Goal: Book appointment/travel/reservation

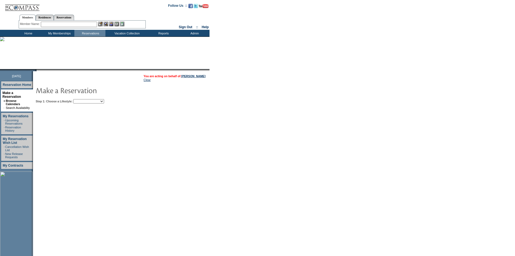
click at [104, 103] on select "Beach Leisure Metropolitan Mountain OIAL for Adventure OIAL for Couples OIAL fo…" at bounding box center [88, 101] width 31 height 4
select select "Leisure"
click at [83, 100] on select "Beach Leisure Metropolitan Mountain OIAL for Adventure OIAL for Couples OIAL fo…" at bounding box center [88, 101] width 31 height 4
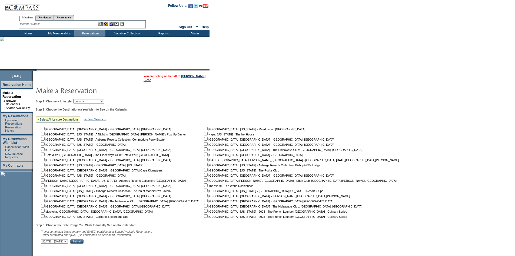
click at [204, 196] on input "checkbox" at bounding box center [206, 195] width 4 height 4
checkbox input "true"
click at [84, 244] on input "Submit" at bounding box center [76, 241] width 13 height 5
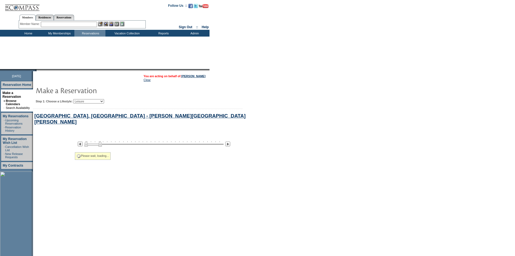
select select "Leisure"
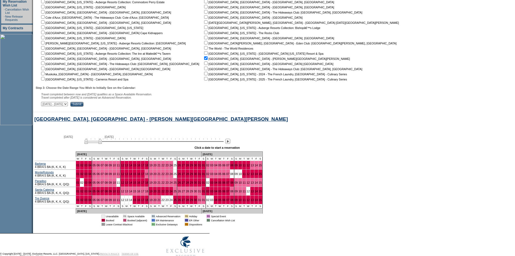
scroll to position [143, 0]
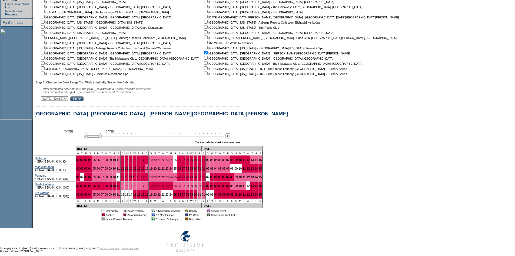
drag, startPoint x: 95, startPoint y: 139, endPoint x: 104, endPoint y: 140, distance: 8.7
click at [102, 138] on img at bounding box center [93, 135] width 18 height 5
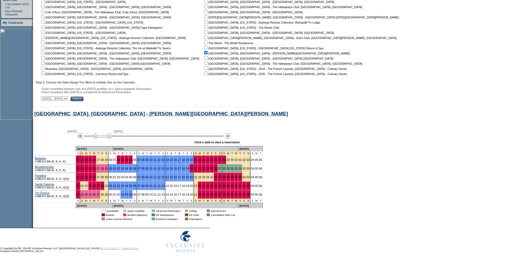
drag, startPoint x: 104, startPoint y: 140, endPoint x: 108, endPoint y: 140, distance: 4.1
click at [108, 138] on img at bounding box center [103, 135] width 18 height 5
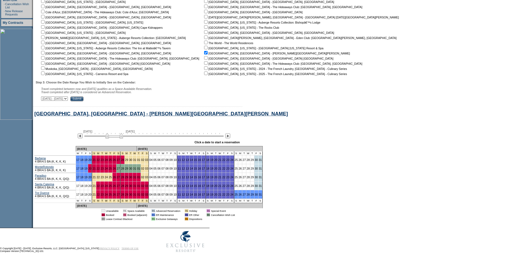
drag, startPoint x: 108, startPoint y: 140, endPoint x: 116, endPoint y: 141, distance: 8.7
click at [116, 138] on img at bounding box center [115, 135] width 18 height 5
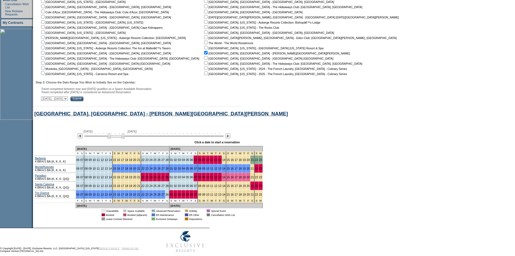
click at [114, 138] on img at bounding box center [116, 135] width 18 height 5
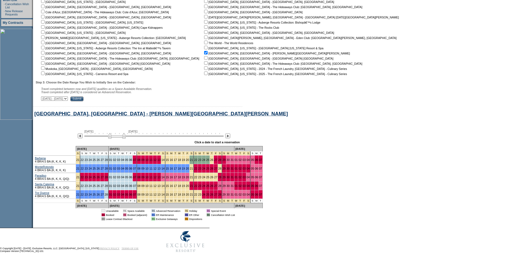
drag, startPoint x: 114, startPoint y: 141, endPoint x: 121, endPoint y: 140, distance: 7.0
click at [121, 138] on img at bounding box center [117, 135] width 18 height 5
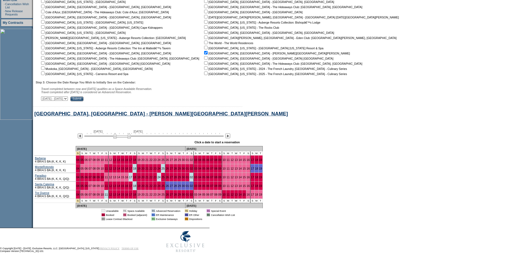
click at [119, 138] on img at bounding box center [122, 135] width 18 height 5
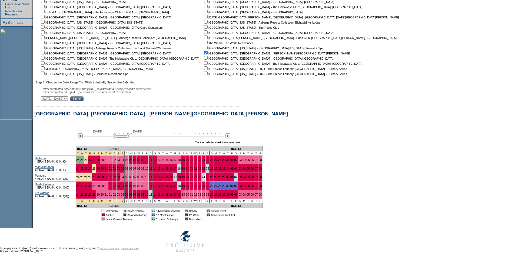
drag, startPoint x: 119, startPoint y: 140, endPoint x: 115, endPoint y: 140, distance: 4.1
click at [115, 138] on img at bounding box center [122, 135] width 18 height 5
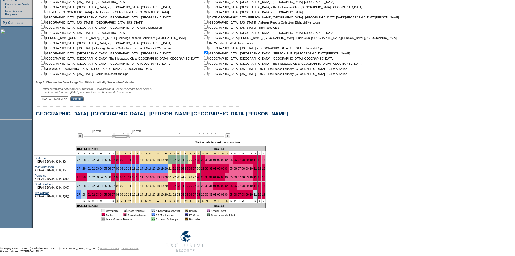
drag, startPoint x: 115, startPoint y: 140, endPoint x: 120, endPoint y: 140, distance: 5.1
click at [119, 138] on img at bounding box center [121, 135] width 18 height 5
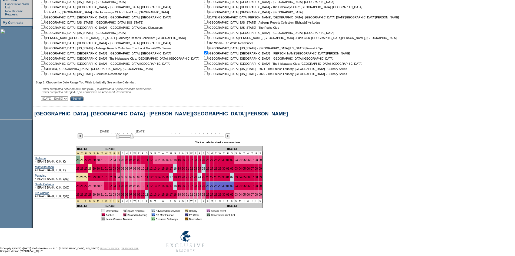
click at [123, 138] on img at bounding box center [125, 135] width 18 height 5
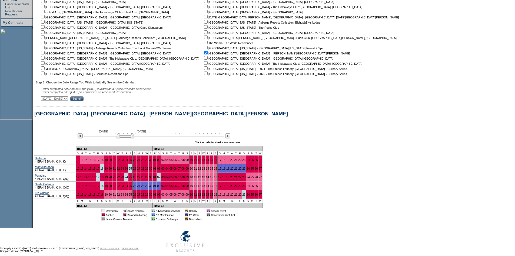
drag, startPoint x: 123, startPoint y: 140, endPoint x: 128, endPoint y: 140, distance: 4.6
click at [128, 138] on img at bounding box center [126, 135] width 18 height 5
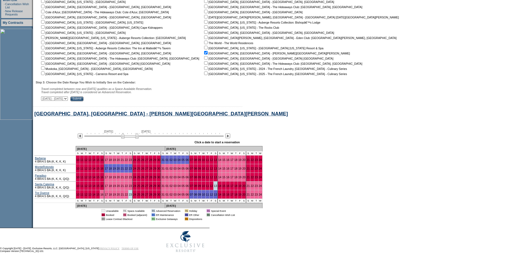
drag, startPoint x: 128, startPoint y: 140, endPoint x: 131, endPoint y: 140, distance: 3.6
click at [131, 138] on img at bounding box center [130, 135] width 18 height 5
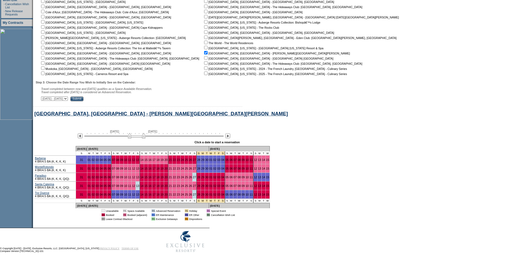
drag, startPoint x: 131, startPoint y: 140, endPoint x: 135, endPoint y: 139, distance: 3.8
click at [135, 138] on img at bounding box center [137, 135] width 18 height 5
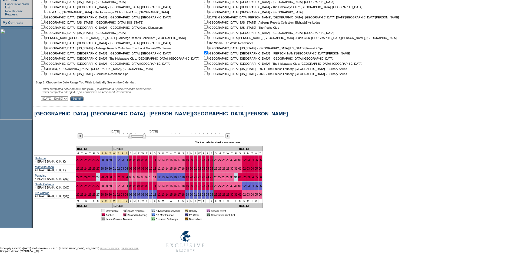
drag, startPoint x: 135, startPoint y: 139, endPoint x: 139, endPoint y: 139, distance: 4.1
click at [139, 138] on img at bounding box center [138, 135] width 18 height 5
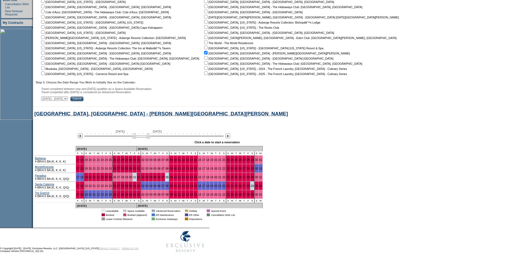
drag, startPoint x: 139, startPoint y: 139, endPoint x: 150, endPoint y: 139, distance: 11.1
click at [144, 138] on img at bounding box center [142, 135] width 18 height 5
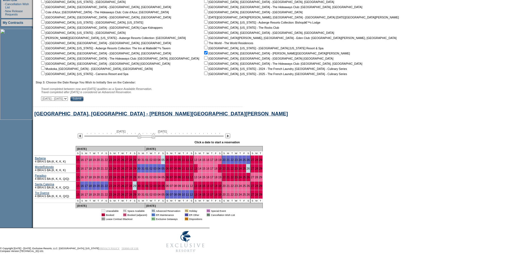
drag, startPoint x: 150, startPoint y: 139, endPoint x: 154, endPoint y: 139, distance: 4.3
click at [154, 138] on img at bounding box center [147, 135] width 18 height 5
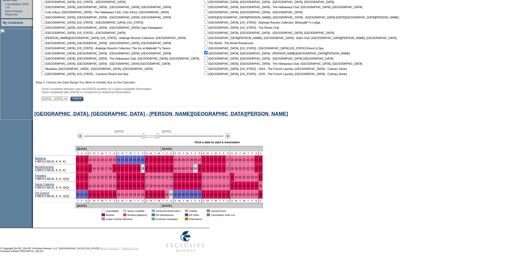
click at [149, 138] on img at bounding box center [151, 135] width 18 height 5
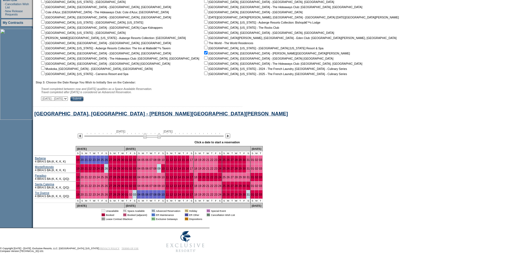
drag, startPoint x: 148, startPoint y: 141, endPoint x: 154, endPoint y: 140, distance: 5.4
click at [154, 138] on img at bounding box center [152, 135] width 18 height 5
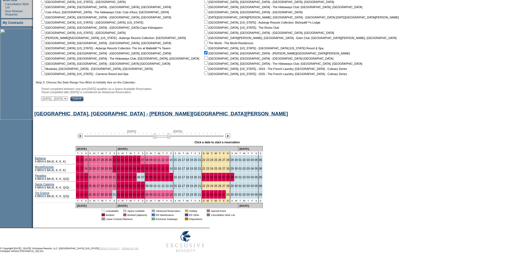
drag, startPoint x: 153, startPoint y: 140, endPoint x: 157, endPoint y: 140, distance: 4.3
click at [157, 138] on img at bounding box center [162, 135] width 18 height 5
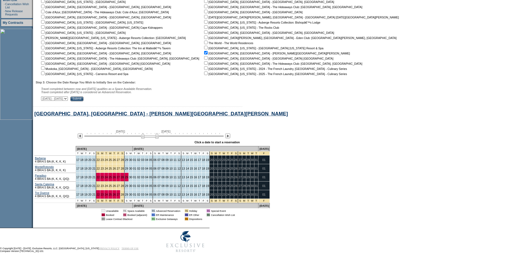
drag, startPoint x: 157, startPoint y: 140, endPoint x: 144, endPoint y: 140, distance: 12.7
click at [144, 138] on img at bounding box center [150, 135] width 18 height 5
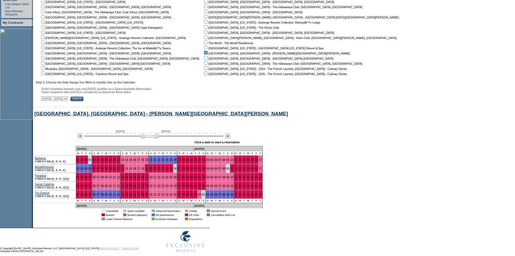
click at [146, 138] on img at bounding box center [150, 135] width 18 height 5
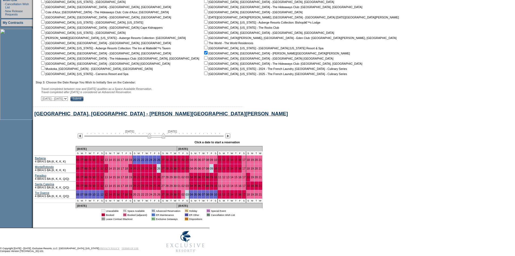
drag, startPoint x: 146, startPoint y: 140, endPoint x: 152, endPoint y: 140, distance: 6.5
click at [152, 138] on img at bounding box center [157, 135] width 18 height 5
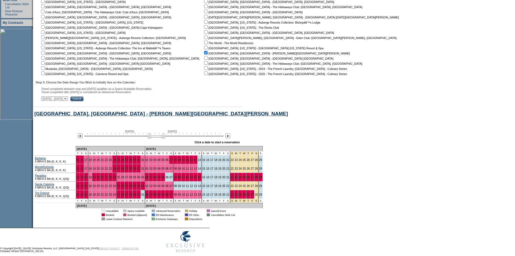
drag, startPoint x: 152, startPoint y: 140, endPoint x: 155, endPoint y: 140, distance: 3.2
click at [155, 138] on img at bounding box center [157, 135] width 18 height 5
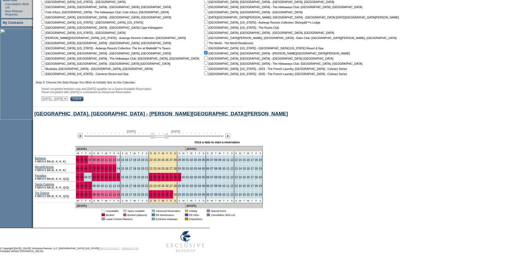
click at [156, 138] on img at bounding box center [160, 135] width 18 height 5
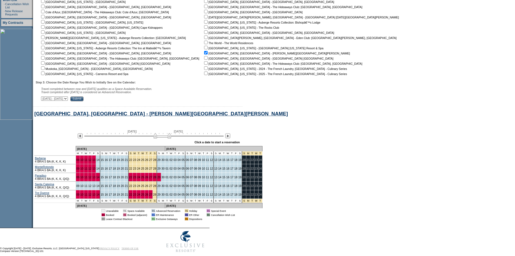
drag, startPoint x: 156, startPoint y: 140, endPoint x: 159, endPoint y: 140, distance: 3.5
click at [159, 138] on img at bounding box center [163, 135] width 18 height 5
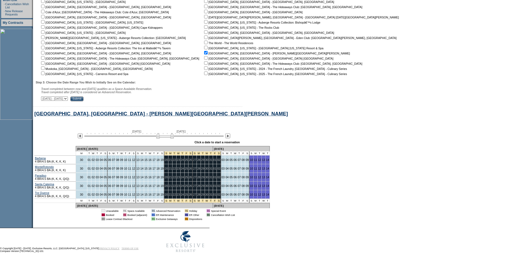
click at [162, 138] on img at bounding box center [165, 135] width 18 height 5
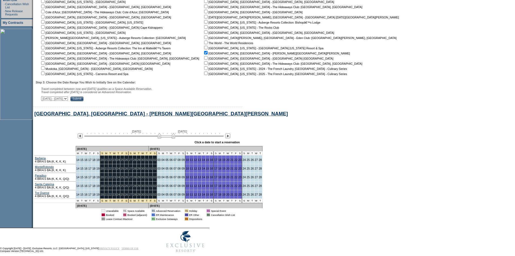
click at [164, 138] on img at bounding box center [167, 135] width 18 height 5
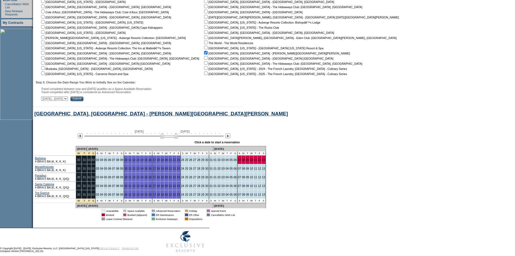
drag, startPoint x: 164, startPoint y: 140, endPoint x: 168, endPoint y: 140, distance: 3.8
click at [168, 138] on img at bounding box center [169, 135] width 18 height 5
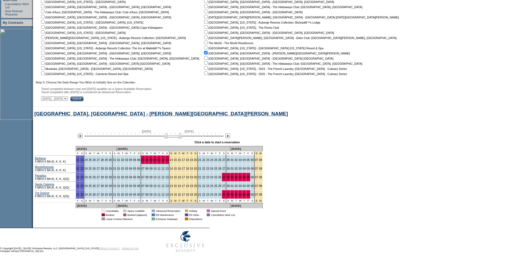
drag, startPoint x: 168, startPoint y: 140, endPoint x: 172, endPoint y: 140, distance: 3.5
click at [172, 138] on img at bounding box center [173, 135] width 18 height 5
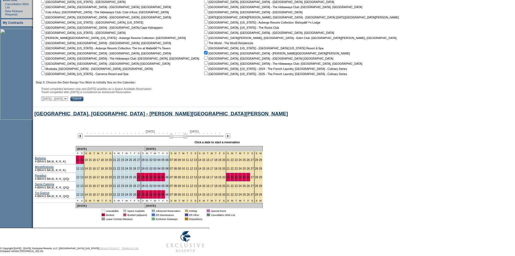
drag, startPoint x: 172, startPoint y: 140, endPoint x: 175, endPoint y: 140, distance: 3.6
click at [175, 138] on img at bounding box center [179, 135] width 18 height 5
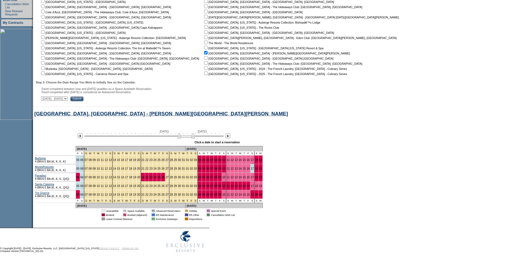
drag, startPoint x: 175, startPoint y: 140, endPoint x: 182, endPoint y: 139, distance: 6.6
click at [182, 138] on img at bounding box center [186, 135] width 18 height 5
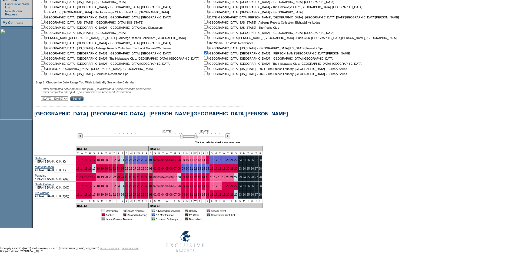
click at [184, 138] on img at bounding box center [189, 135] width 18 height 5
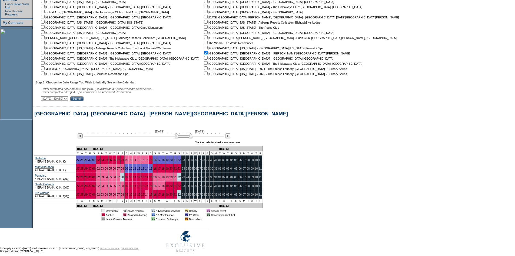
drag, startPoint x: 184, startPoint y: 139, endPoint x: 179, endPoint y: 139, distance: 5.1
click at [179, 138] on img at bounding box center [184, 135] width 18 height 5
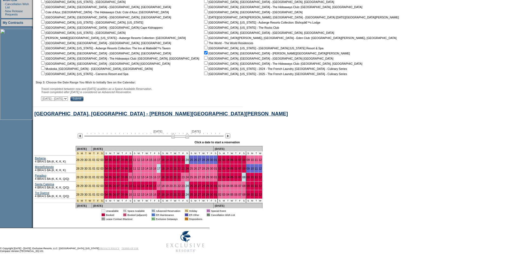
drag, startPoint x: 179, startPoint y: 139, endPoint x: 172, endPoint y: 139, distance: 7.0
click at [172, 138] on img at bounding box center [181, 135] width 18 height 5
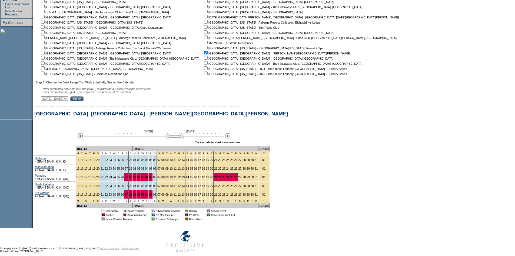
drag, startPoint x: 172, startPoint y: 139, endPoint x: 168, endPoint y: 139, distance: 4.1
click at [168, 138] on img at bounding box center [175, 135] width 18 height 5
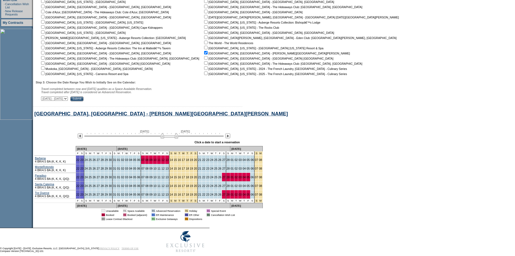
drag, startPoint x: 168, startPoint y: 139, endPoint x: 164, endPoint y: 139, distance: 3.6
click at [164, 138] on img at bounding box center [170, 135] width 18 height 5
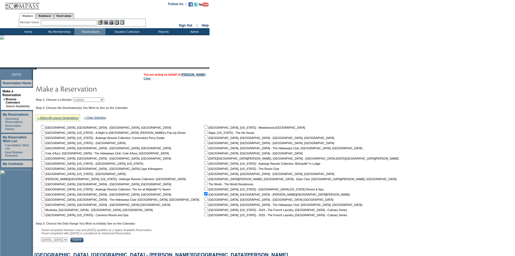
scroll to position [0, 0]
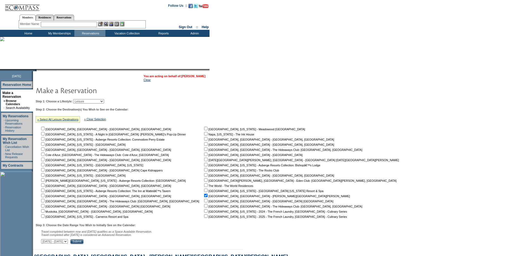
click at [204, 77] on link "[PERSON_NAME]" at bounding box center [194, 75] width 24 height 3
